Goal: Information Seeking & Learning: Learn about a topic

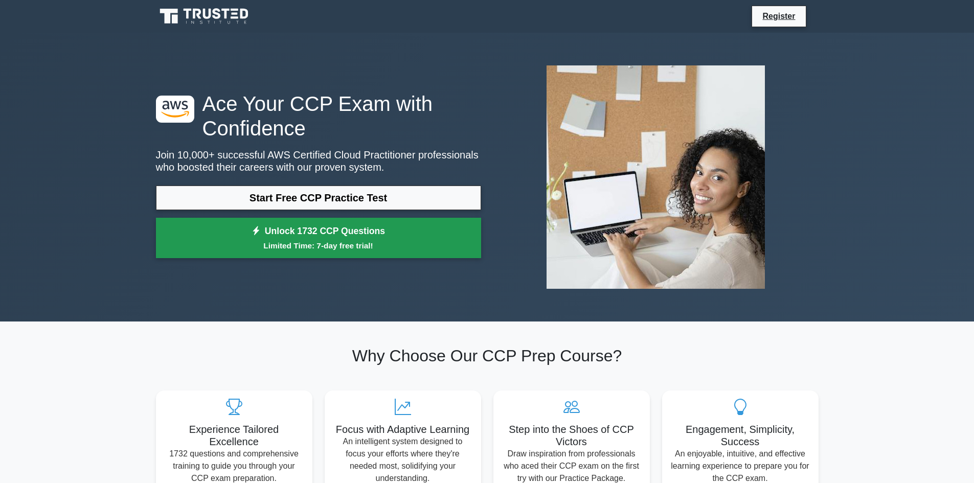
scroll to position [210, 0]
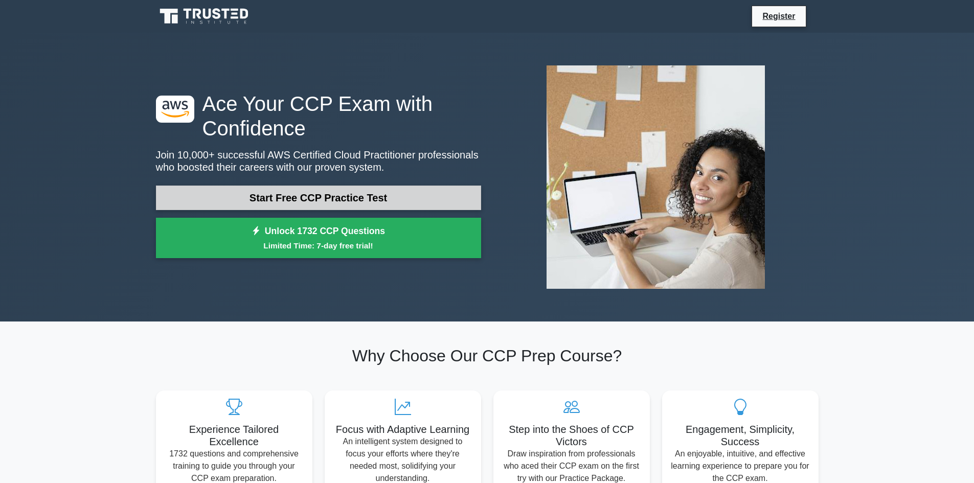
click at [345, 202] on link "Start Free CCP Practice Test" at bounding box center [318, 198] width 325 height 25
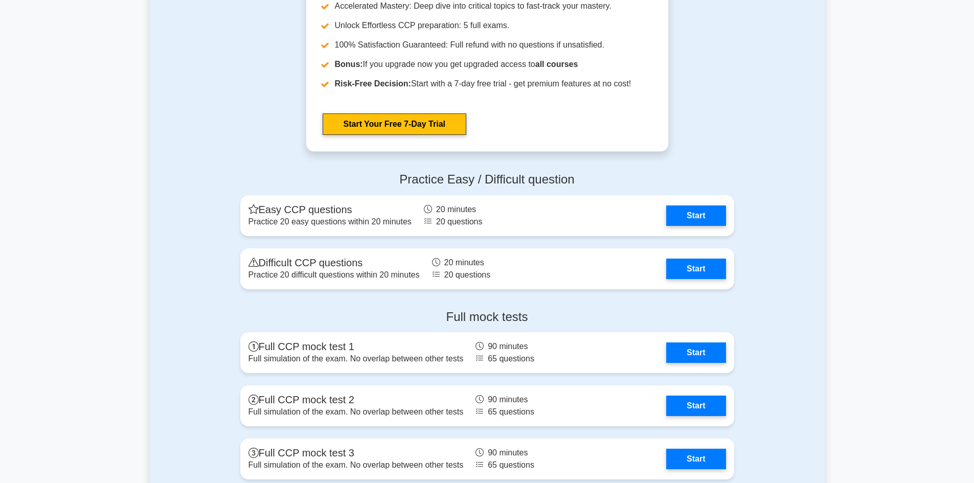
scroll to position [1687, 0]
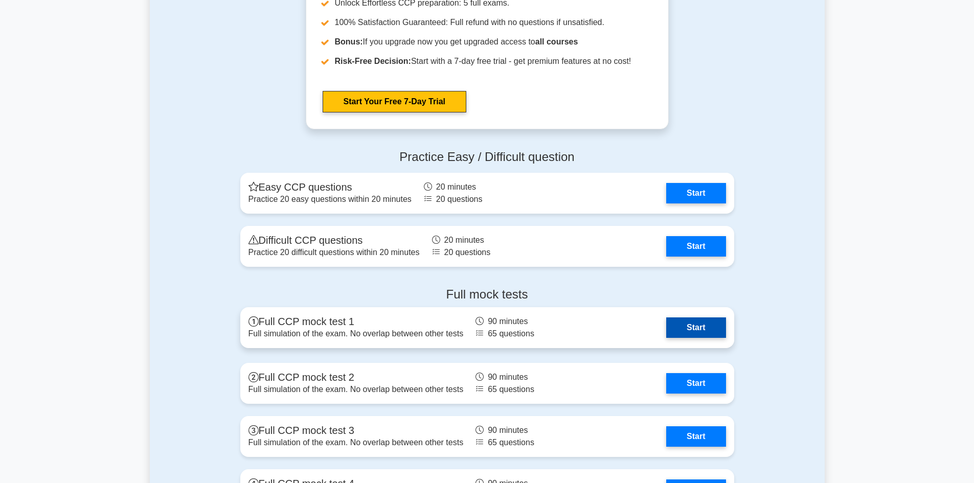
click at [687, 325] on link "Start" at bounding box center [695, 327] width 59 height 20
click at [698, 328] on link "Start" at bounding box center [695, 327] width 59 height 20
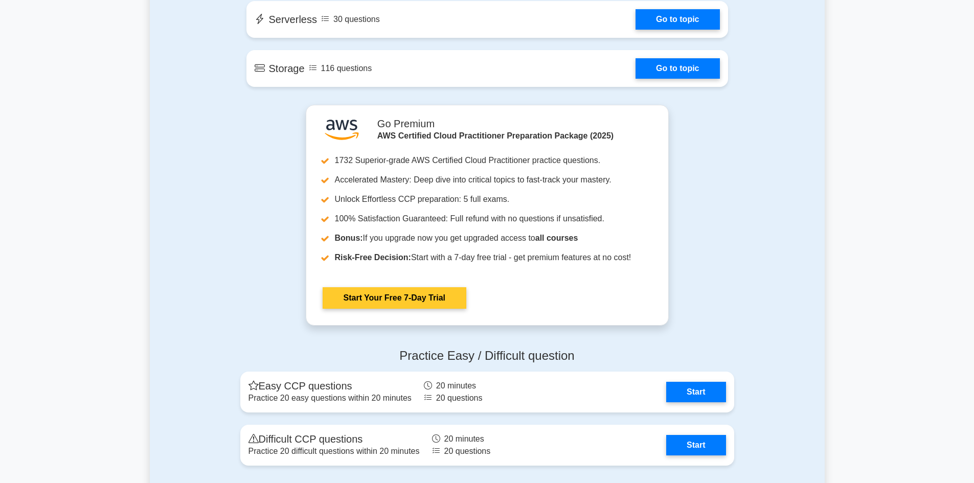
scroll to position [1482, 0]
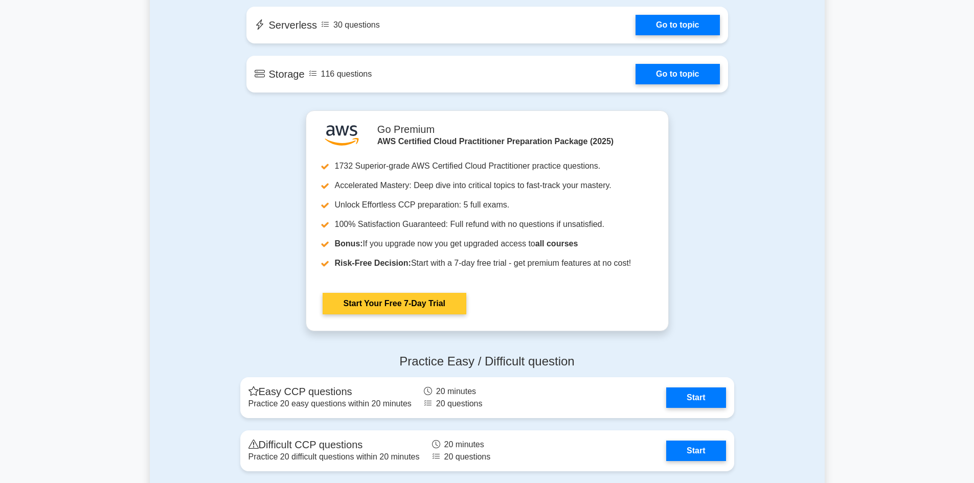
click at [400, 312] on link "Start Your Free 7-Day Trial" at bounding box center [394, 303] width 144 height 21
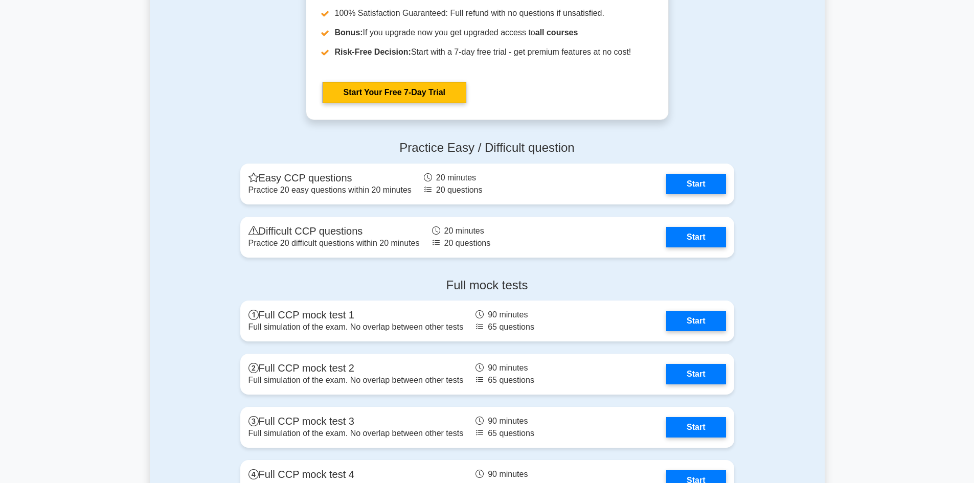
scroll to position [1789, 0]
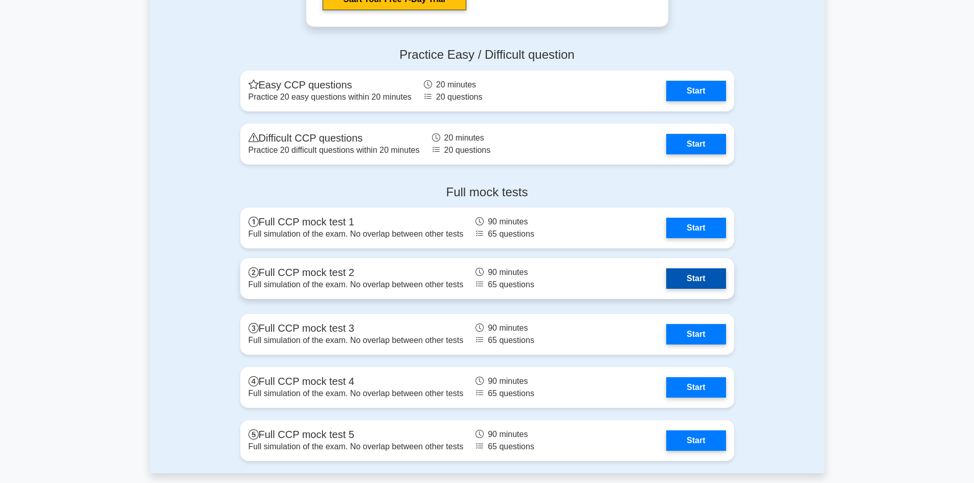
click at [666, 284] on link "Start" at bounding box center [695, 278] width 59 height 20
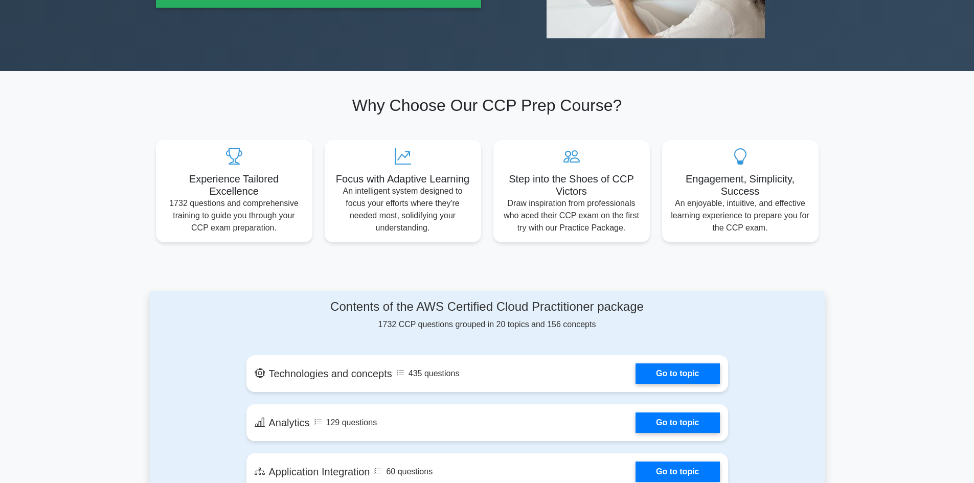
scroll to position [153, 0]
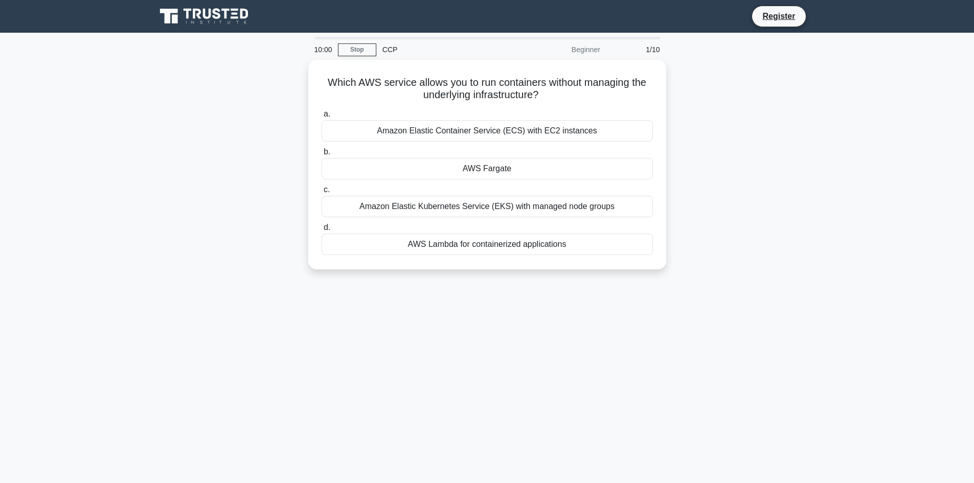
scroll to position [210, 0]
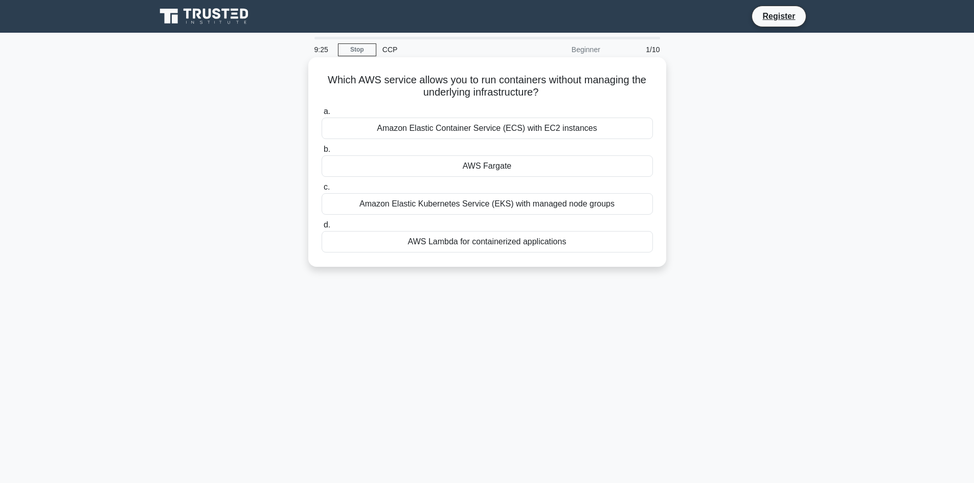
scroll to position [210, 0]
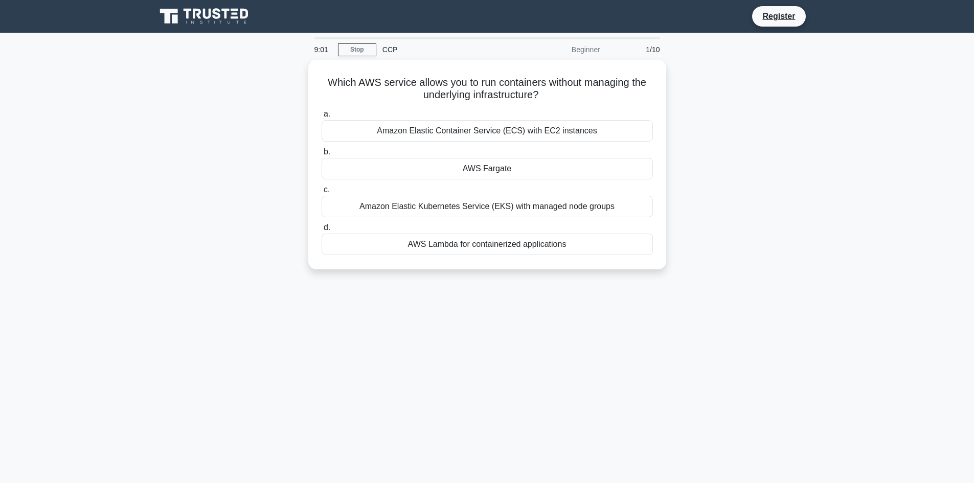
scroll to position [210, 0]
click at [577, 50] on div "Beginner" at bounding box center [561, 49] width 89 height 20
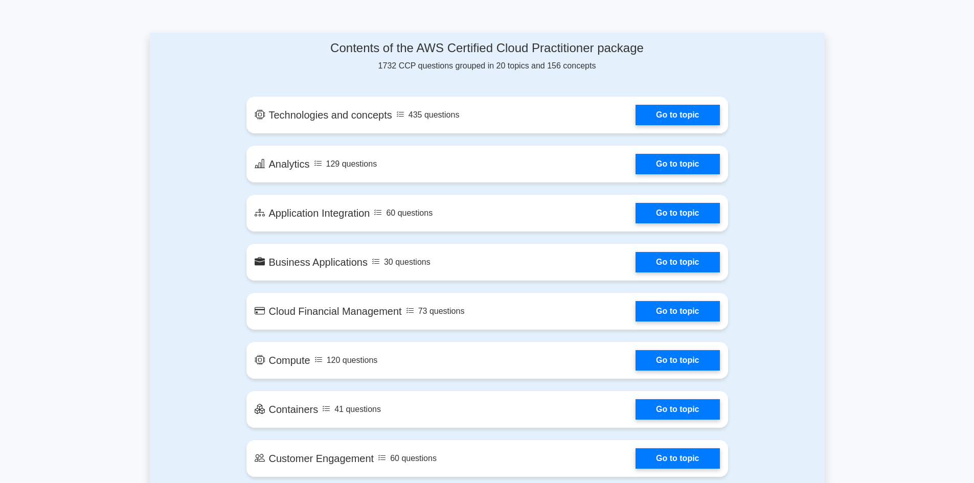
scroll to position [511, 0]
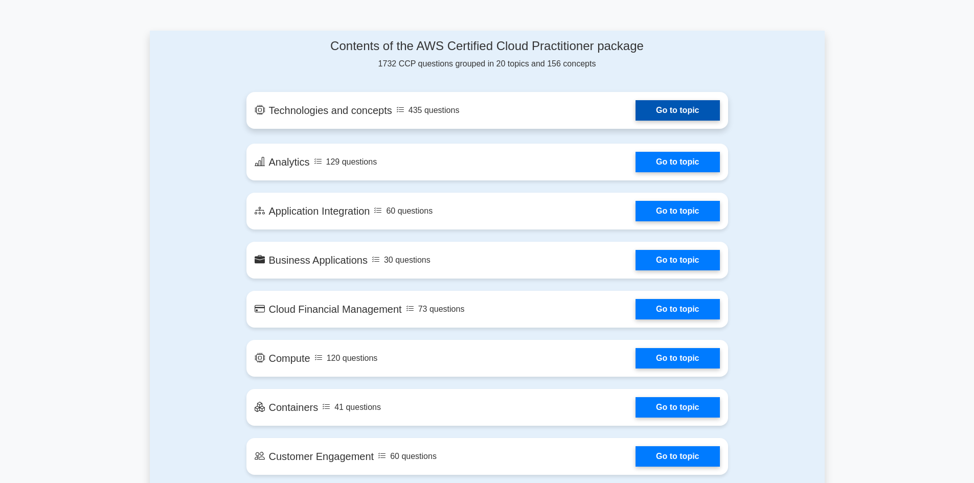
click at [650, 110] on link "Go to topic" at bounding box center [677, 110] width 84 height 20
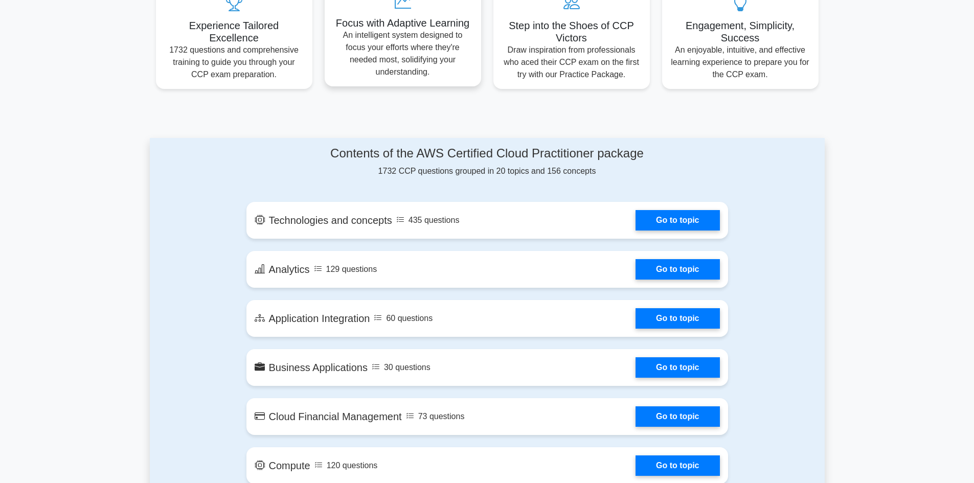
scroll to position [409, 0]
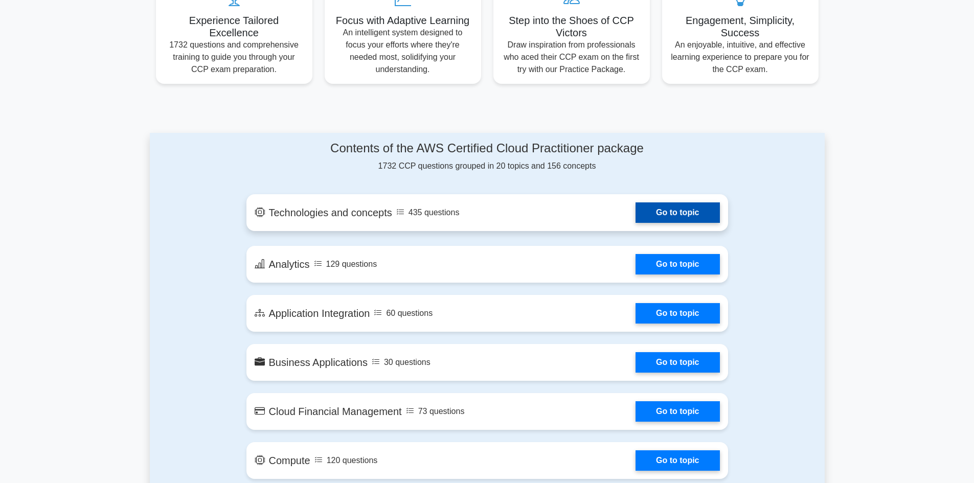
click at [638, 219] on link "Go to topic" at bounding box center [677, 212] width 84 height 20
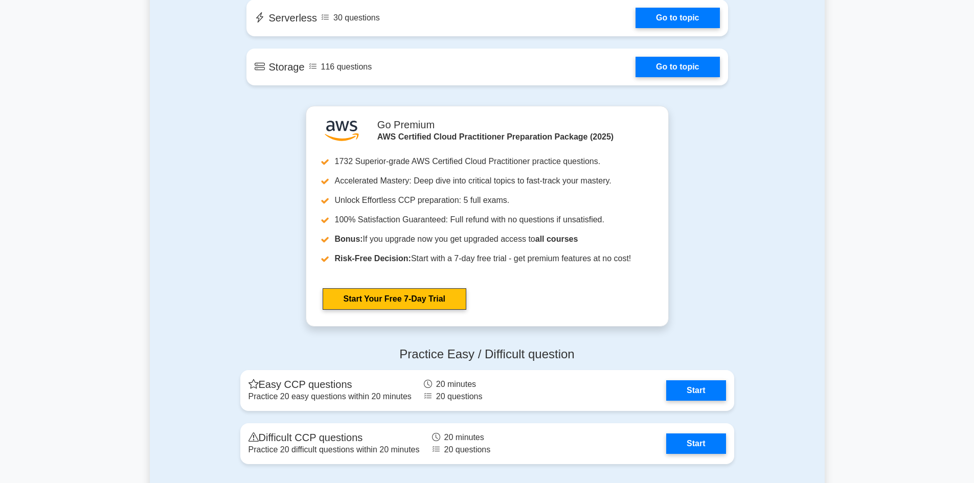
scroll to position [1482, 0]
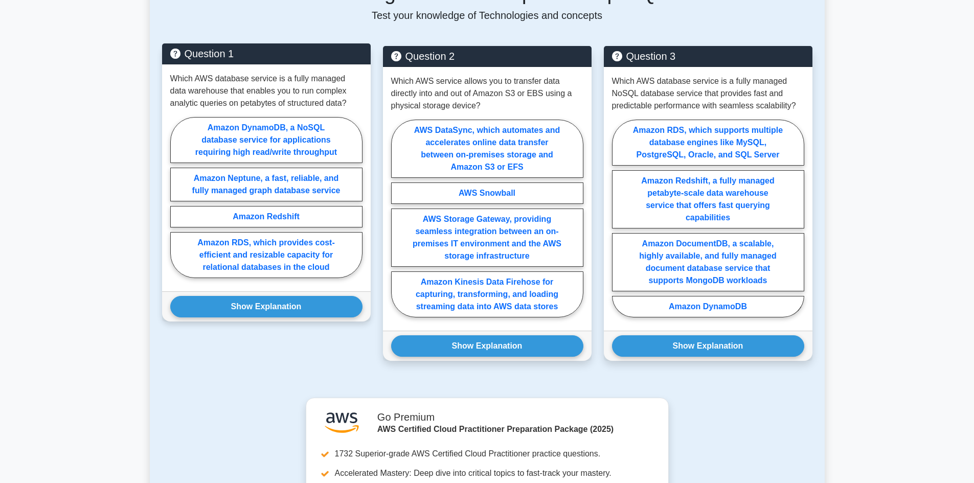
scroll to position [664, 0]
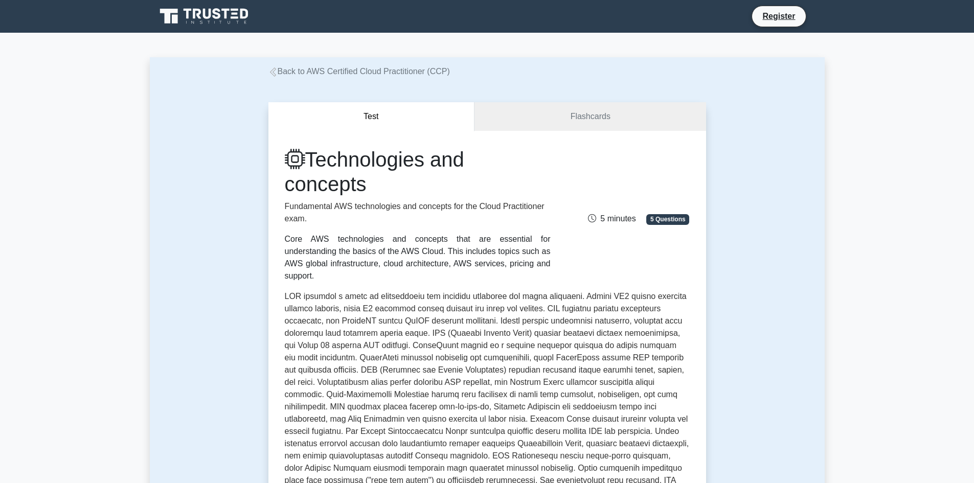
scroll to position [210, 0]
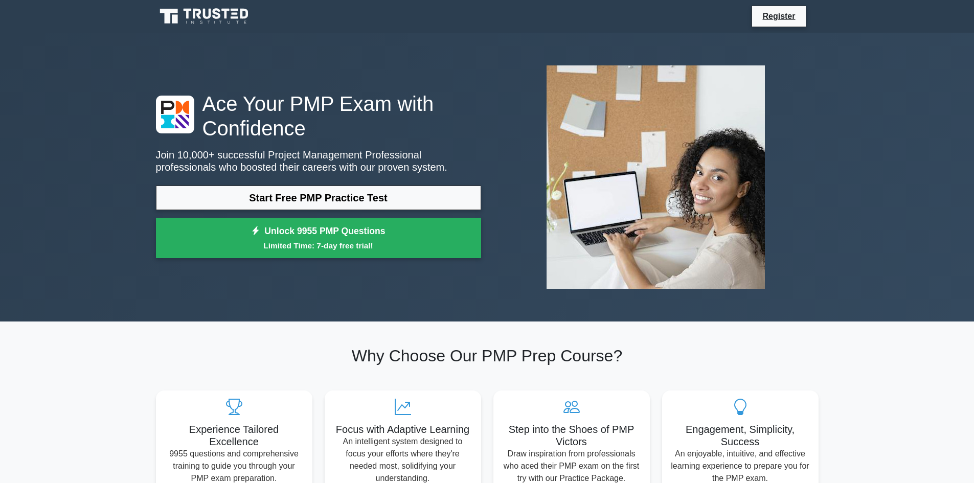
scroll to position [210, 0]
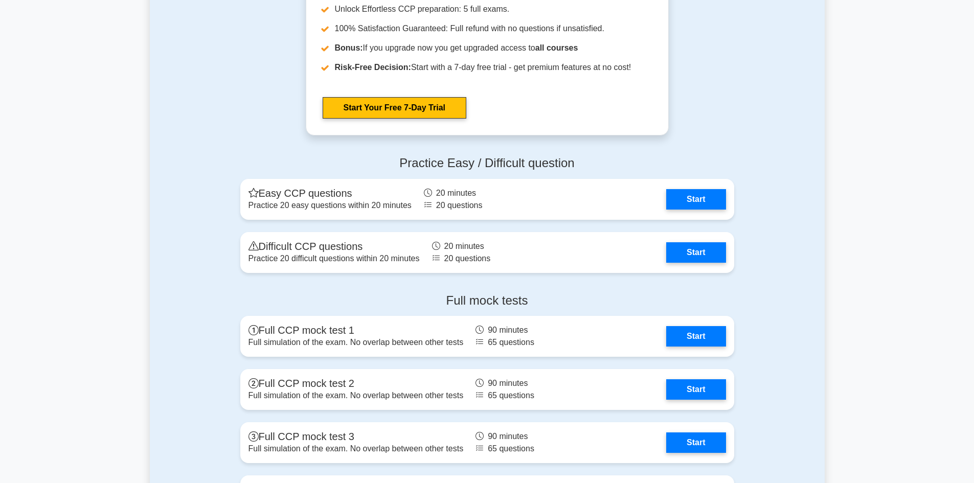
scroll to position [1738, 0]
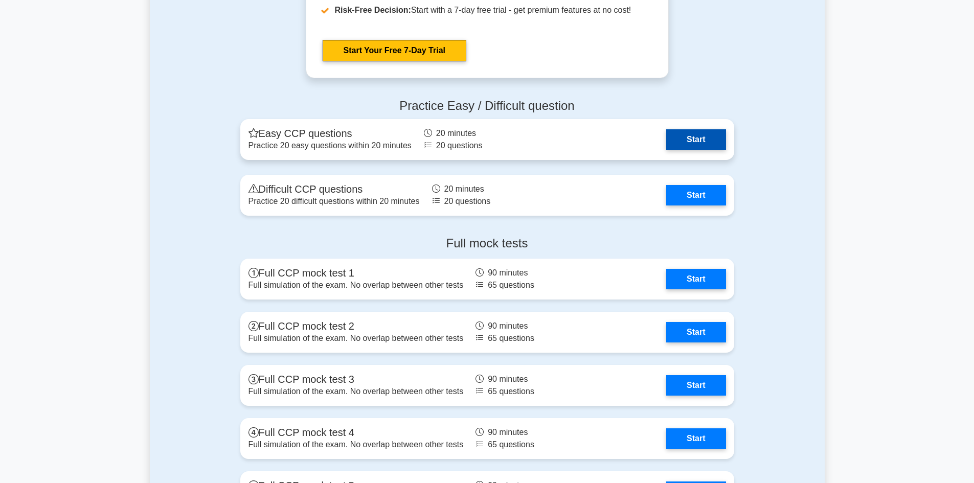
click at [697, 143] on link "Start" at bounding box center [695, 139] width 59 height 20
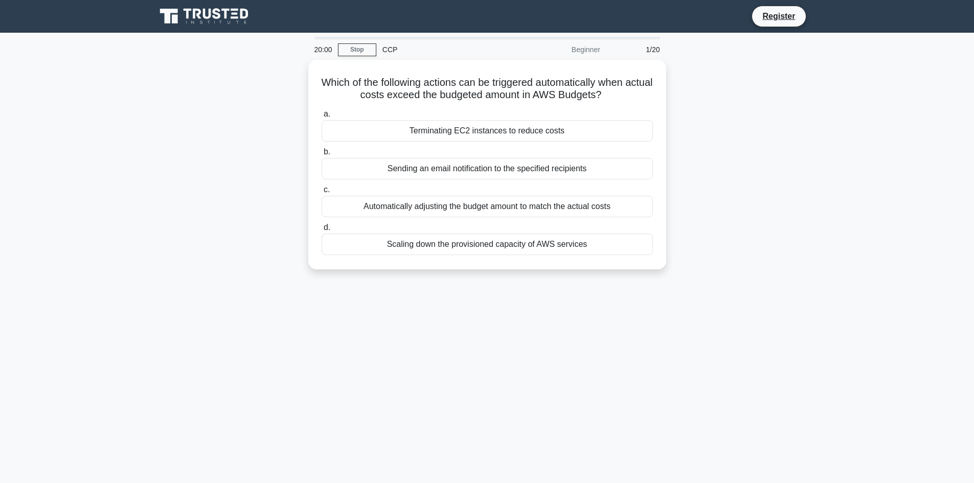
scroll to position [210, 0]
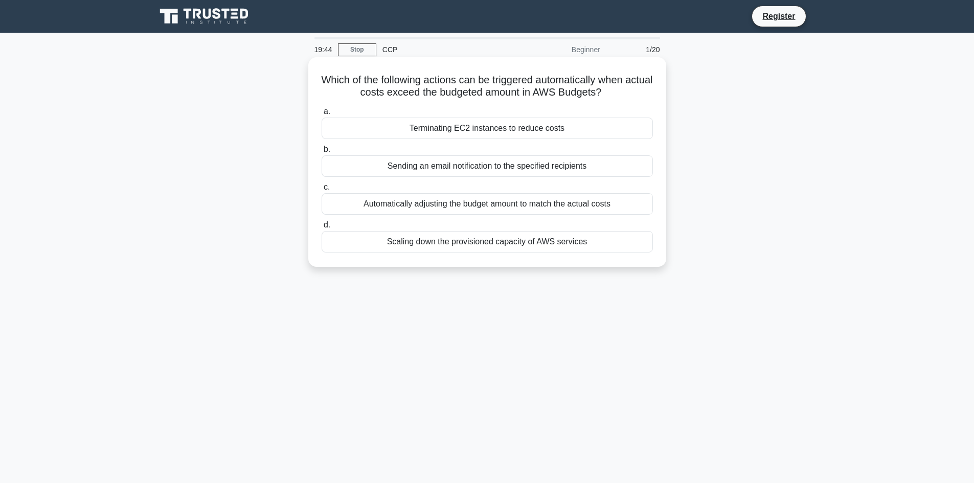
click at [510, 169] on div "Sending an email notification to the specified recipients" at bounding box center [486, 165] width 331 height 21
click at [321, 153] on input "b. Sending an email notification to the specified recipients" at bounding box center [321, 149] width 0 height 7
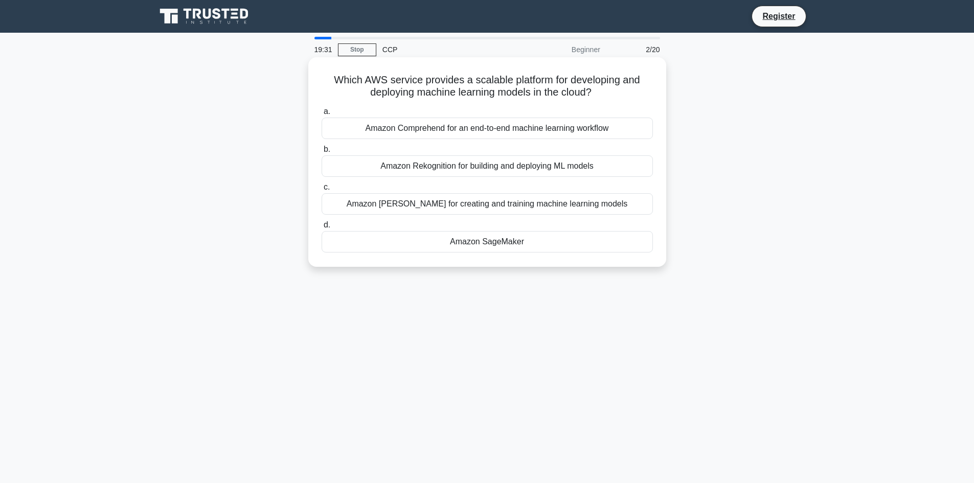
click at [551, 244] on div "Amazon SageMaker" at bounding box center [486, 241] width 331 height 21
click at [321, 228] on input "d. Amazon SageMaker" at bounding box center [321, 225] width 0 height 7
click at [524, 248] on div "AWS CodeCommit" at bounding box center [486, 241] width 331 height 21
click at [321, 228] on input "d. AWS CodeCommit" at bounding box center [321, 225] width 0 height 7
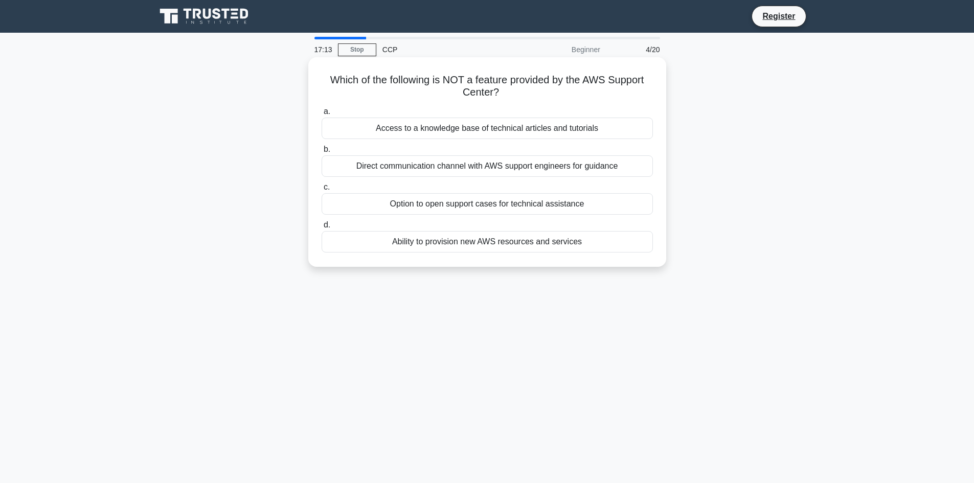
click at [565, 245] on div "Ability to provision new AWS resources and services" at bounding box center [486, 241] width 331 height 21
click at [321, 228] on input "d. Ability to provision new AWS resources and services" at bounding box center [321, 225] width 0 height 7
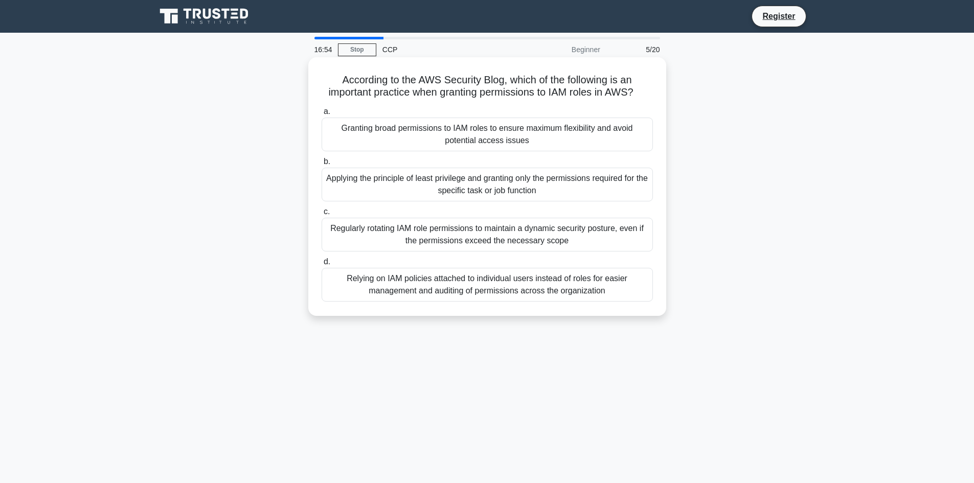
click at [498, 187] on div "Applying the principle of least privilege and granting only the permissions req…" at bounding box center [486, 185] width 331 height 34
click at [321, 165] on input "b. Applying the principle of least privilege and granting only the permissions …" at bounding box center [321, 161] width 0 height 7
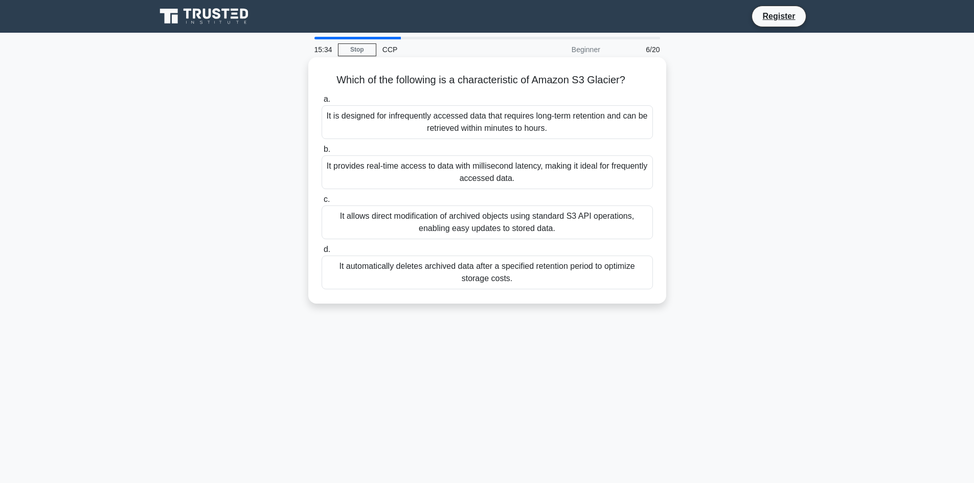
click at [548, 172] on div "It provides real-time access to data with millisecond latency, making it ideal …" at bounding box center [486, 172] width 331 height 34
click at [321, 153] on input "b. It provides real-time access to data with millisecond latency, making it ide…" at bounding box center [321, 149] width 0 height 7
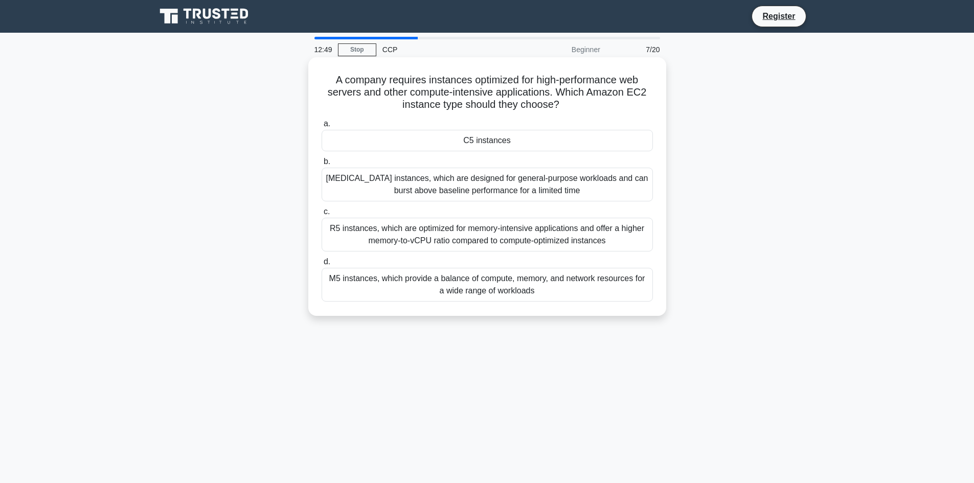
click at [497, 138] on div "C5 instances" at bounding box center [486, 140] width 331 height 21
click at [321, 127] on input "a. C5 instances" at bounding box center [321, 124] width 0 height 7
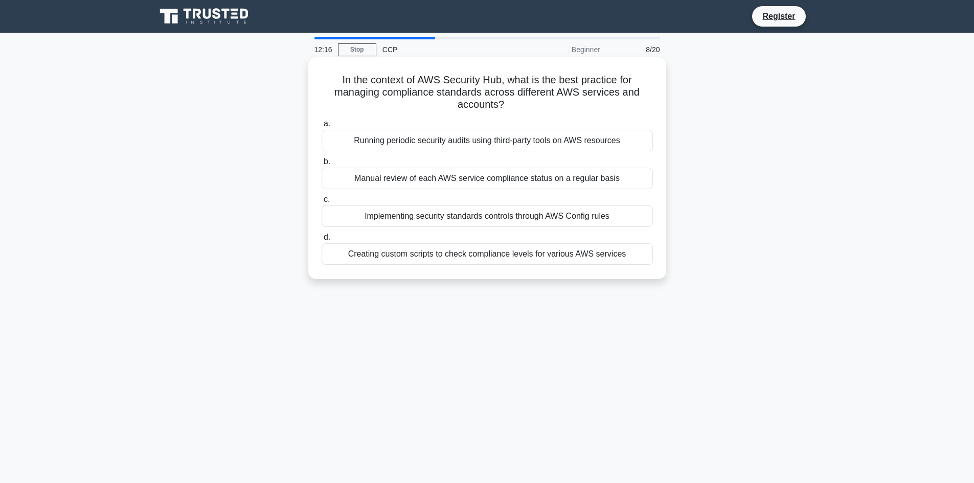
click at [565, 214] on div "Implementing security standards controls through AWS Config rules" at bounding box center [486, 215] width 331 height 21
click at [321, 203] on input "c. Implementing security standards controls through AWS Config rules" at bounding box center [321, 199] width 0 height 7
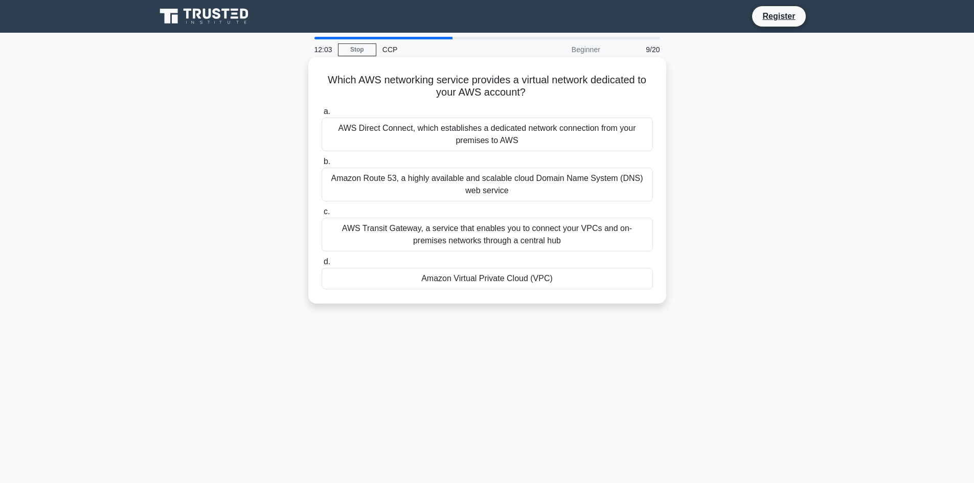
click at [560, 280] on div "Amazon Virtual Private Cloud (VPC)" at bounding box center [486, 278] width 331 height 21
click at [321, 265] on input "d. Amazon Virtual Private Cloud (VPC)" at bounding box center [321, 262] width 0 height 7
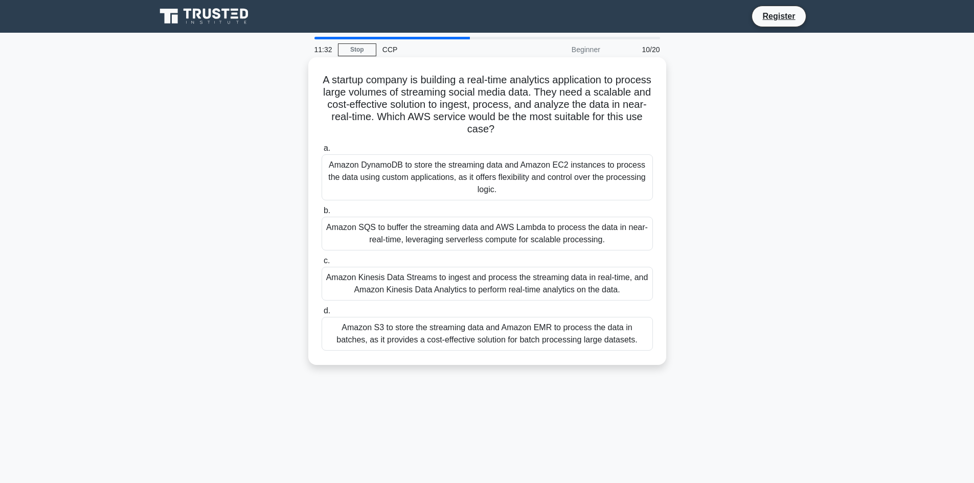
click at [416, 289] on div "Amazon Kinesis Data Streams to ingest and process the streaming data in real-ti…" at bounding box center [486, 284] width 331 height 34
click at [321, 264] on input "c. Amazon Kinesis Data Streams to ingest and process the streaming data in real…" at bounding box center [321, 261] width 0 height 7
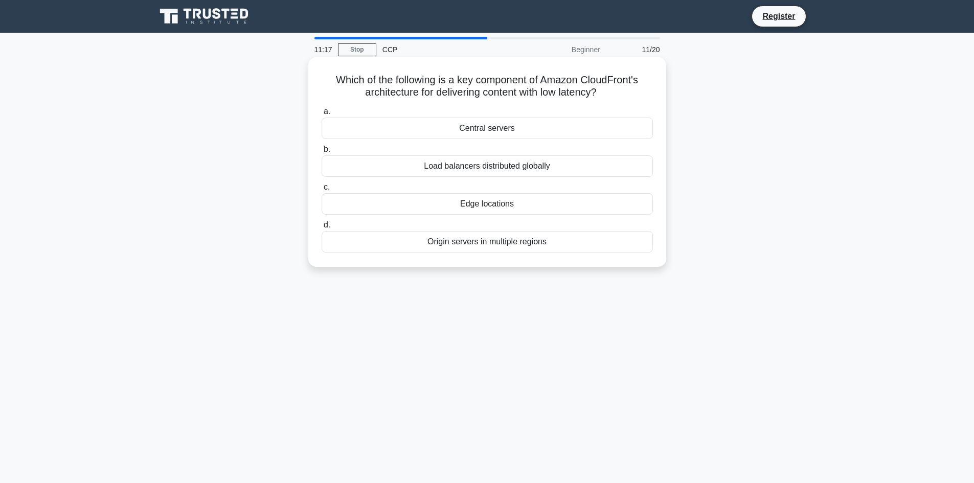
click at [491, 205] on div "Edge locations" at bounding box center [486, 203] width 331 height 21
click at [321, 191] on input "c. Edge locations" at bounding box center [321, 187] width 0 height 7
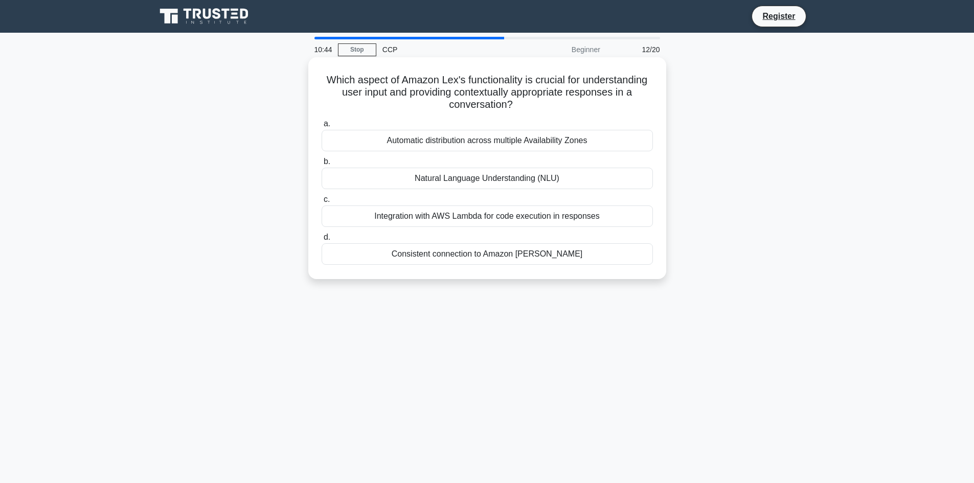
click at [509, 179] on div "Natural Language Understanding (NLU)" at bounding box center [486, 178] width 331 height 21
click at [321, 165] on input "b. Natural Language Understanding (NLU)" at bounding box center [321, 161] width 0 height 7
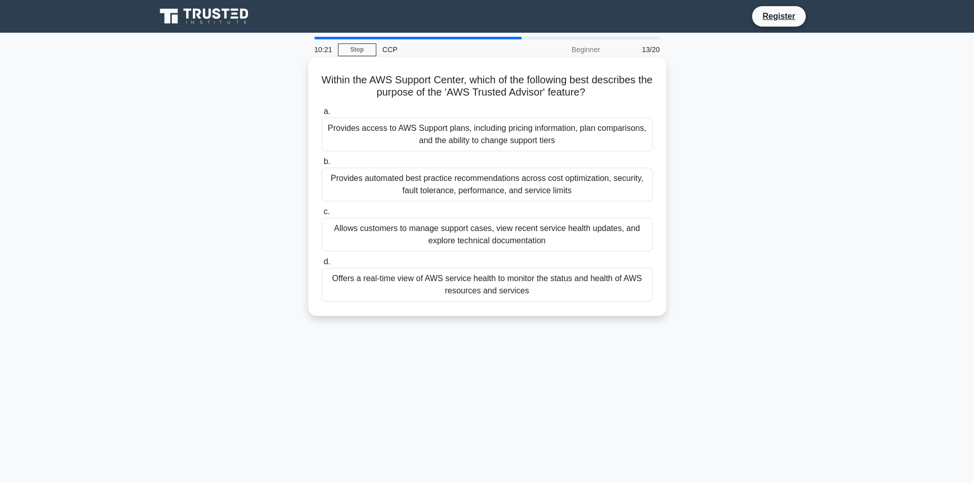
click at [560, 190] on div "Provides automated best practice recommendations across cost optimization, secu…" at bounding box center [486, 185] width 331 height 34
click at [321, 165] on input "b. Provides automated best practice recommendations across cost optimization, s…" at bounding box center [321, 161] width 0 height 7
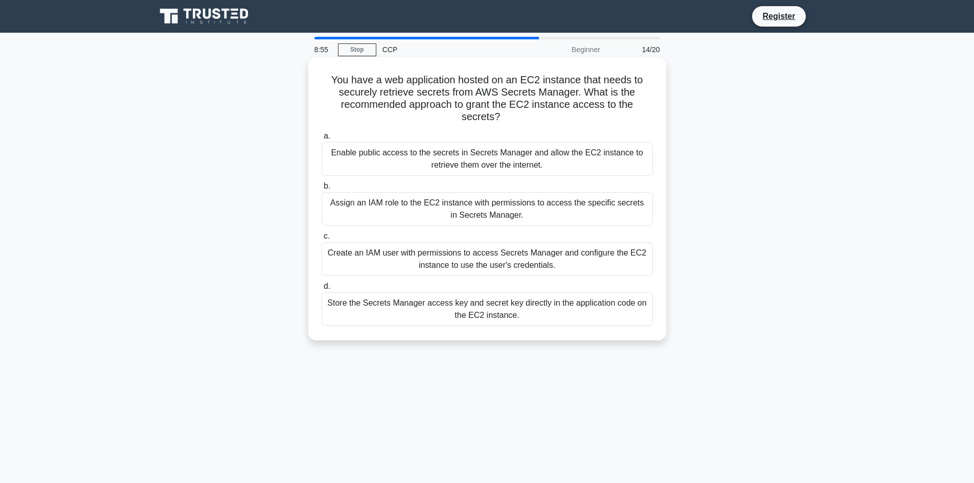
click at [591, 312] on div "Store the Secrets Manager access key and secret key directly in the application…" at bounding box center [486, 309] width 331 height 34
click at [321, 290] on input "d. Store the Secrets Manager access key and secret key directly in the applicat…" at bounding box center [321, 286] width 0 height 7
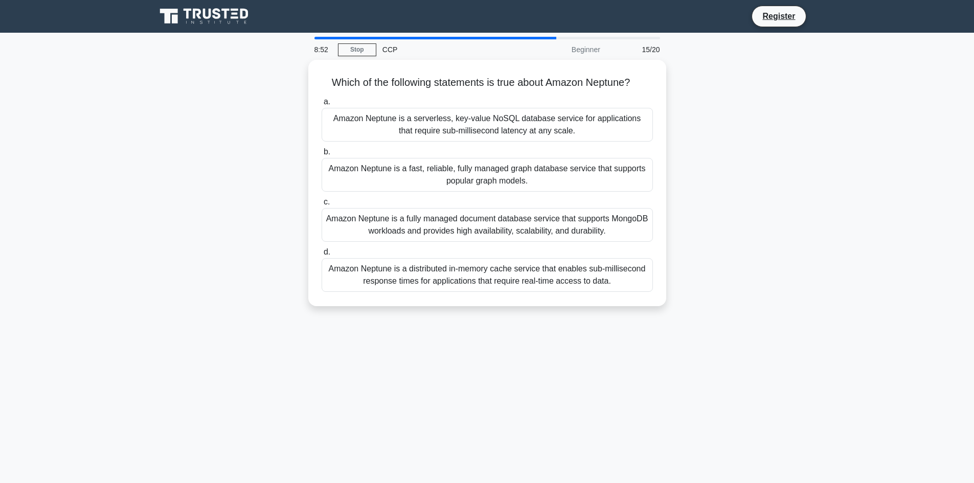
click at [703, 101] on div "Which of the following statements is true about Amazon Neptune? .spinner_0XTQ{t…" at bounding box center [487, 189] width 675 height 259
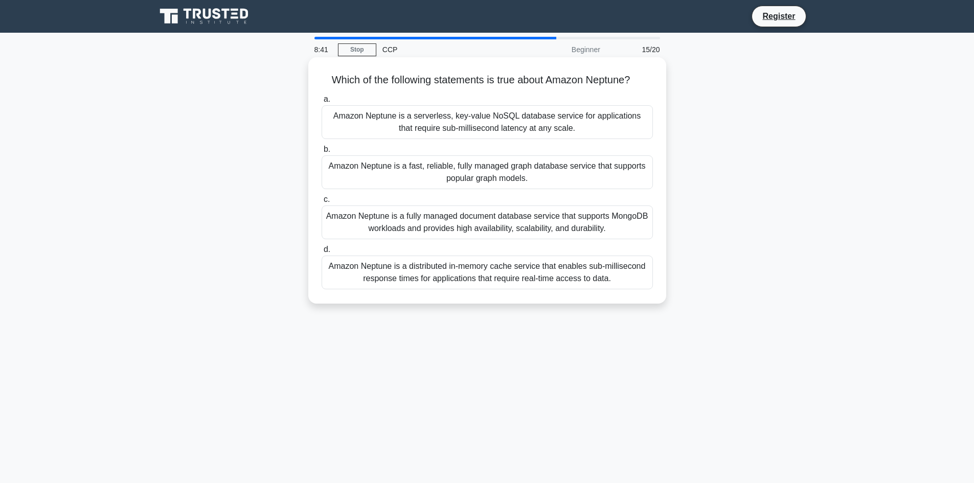
click at [458, 180] on div "Amazon Neptune is a fast, reliable, fully managed graph database service that s…" at bounding box center [486, 172] width 331 height 34
click at [321, 153] on input "b. Amazon Neptune is a fast, reliable, fully managed graph database service tha…" at bounding box center [321, 149] width 0 height 7
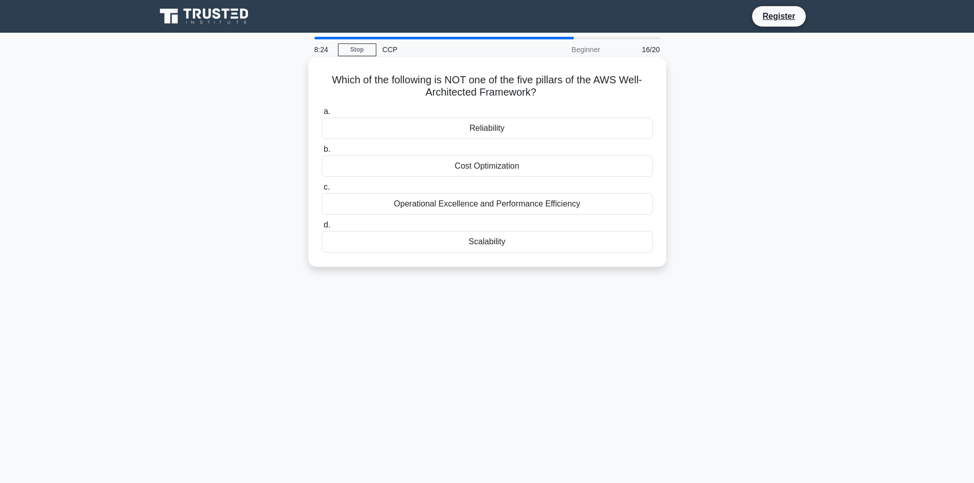
click at [495, 243] on div "Scalability" at bounding box center [486, 241] width 331 height 21
click at [321, 228] on input "d. Scalability" at bounding box center [321, 225] width 0 height 7
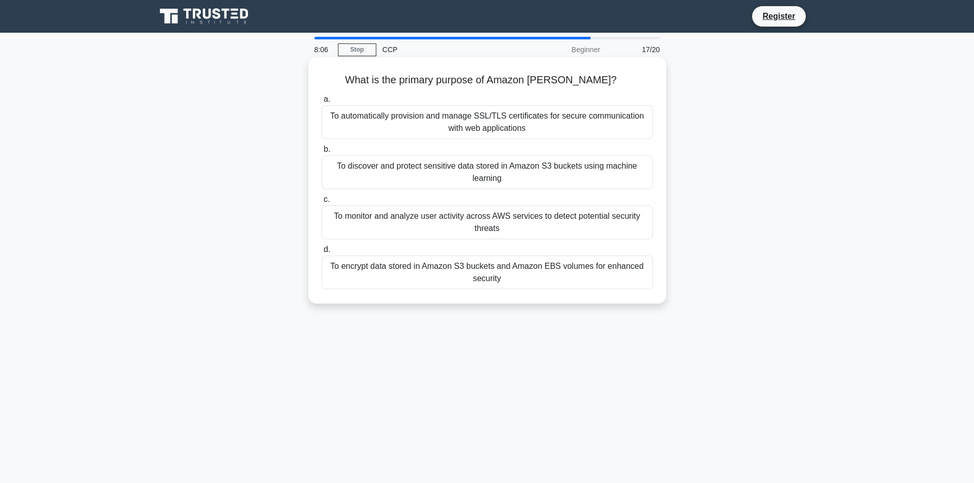
click at [494, 226] on div "To monitor and analyze user activity across AWS services to detect potential se…" at bounding box center [486, 222] width 331 height 34
click at [321, 203] on input "c. To monitor and analyze user activity across AWS services to detect potential…" at bounding box center [321, 199] width 0 height 7
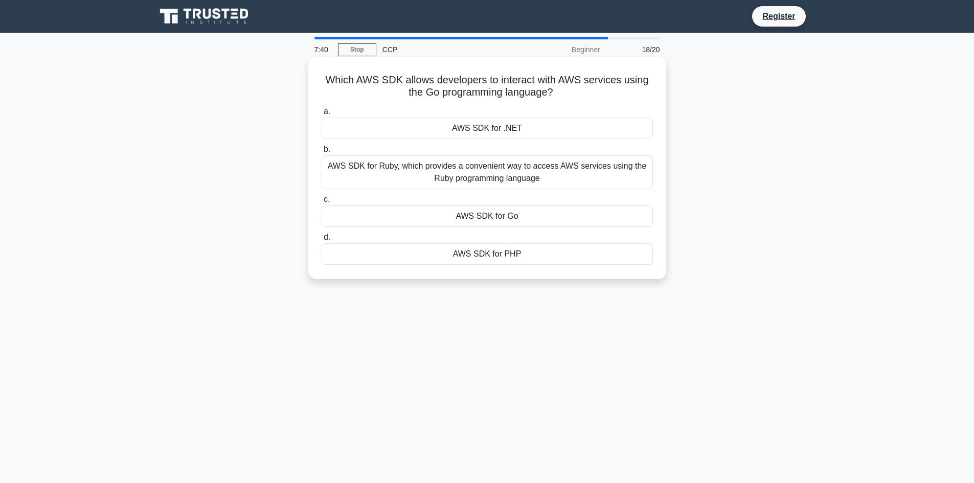
click at [509, 219] on div "AWS SDK for Go" at bounding box center [486, 215] width 331 height 21
click at [321, 203] on input "c. AWS SDK for Go" at bounding box center [321, 199] width 0 height 7
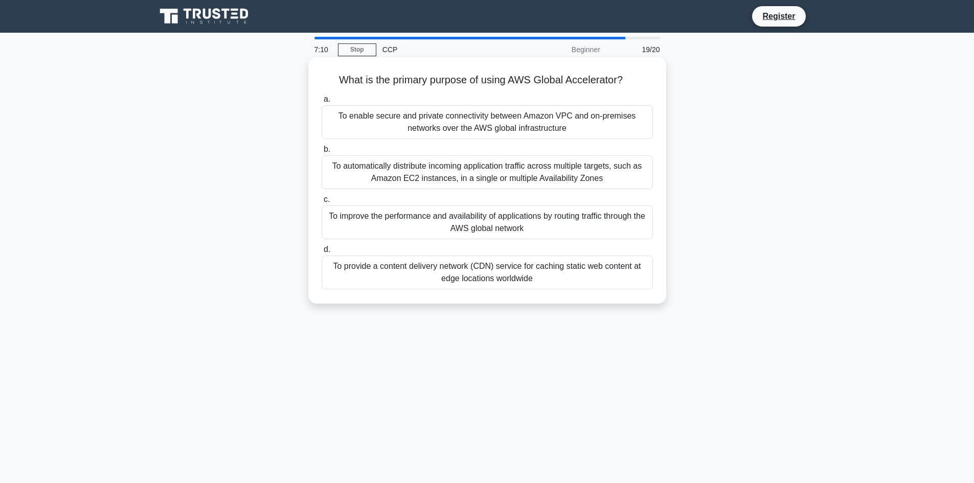
click at [496, 225] on div "To improve the performance and availability of applications by routing traffic …" at bounding box center [486, 222] width 331 height 34
click at [321, 203] on input "c. To improve the performance and availability of applications by routing traff…" at bounding box center [321, 199] width 0 height 7
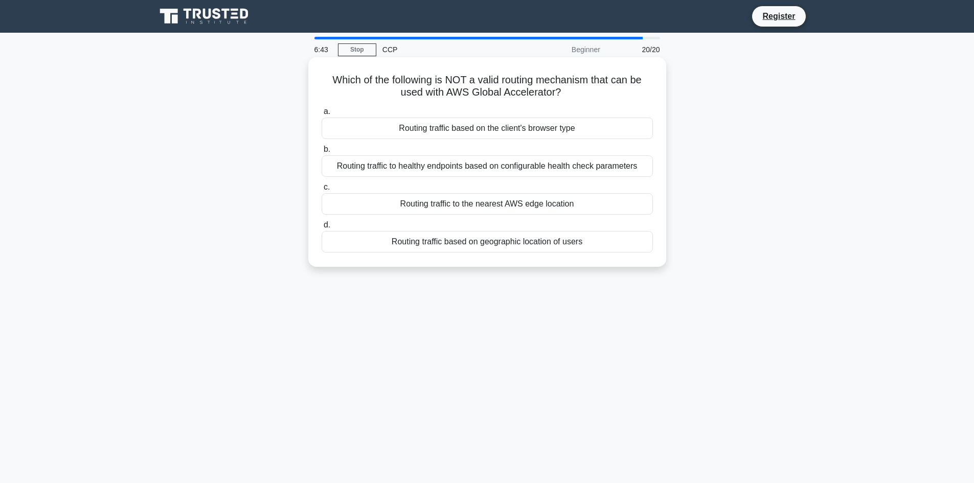
click at [606, 131] on div "Routing traffic based on the client's browser type" at bounding box center [486, 128] width 331 height 21
click at [321, 115] on input "a. Routing traffic based on the client's browser type" at bounding box center [321, 111] width 0 height 7
